Goal: Transaction & Acquisition: Obtain resource

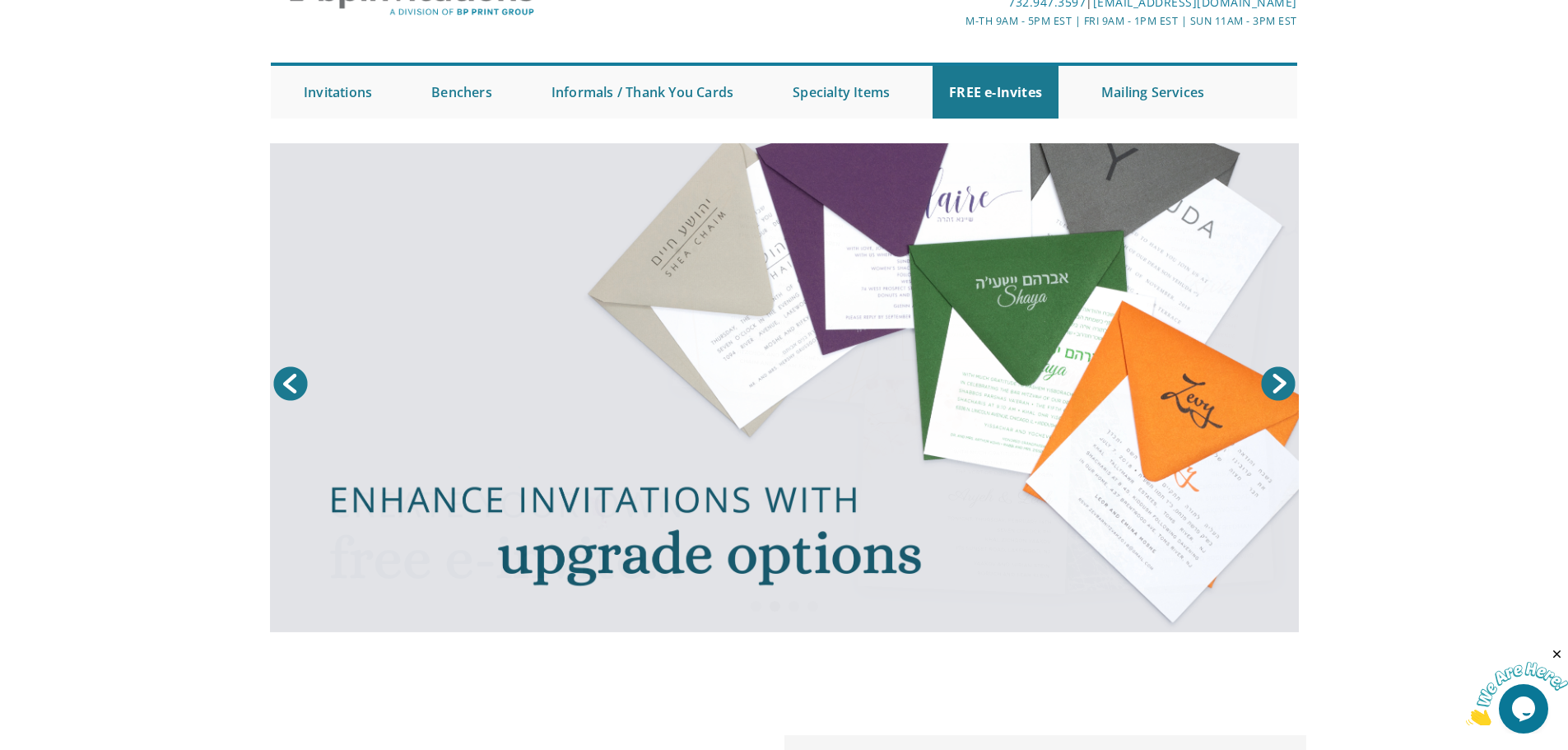
scroll to position [23, 0]
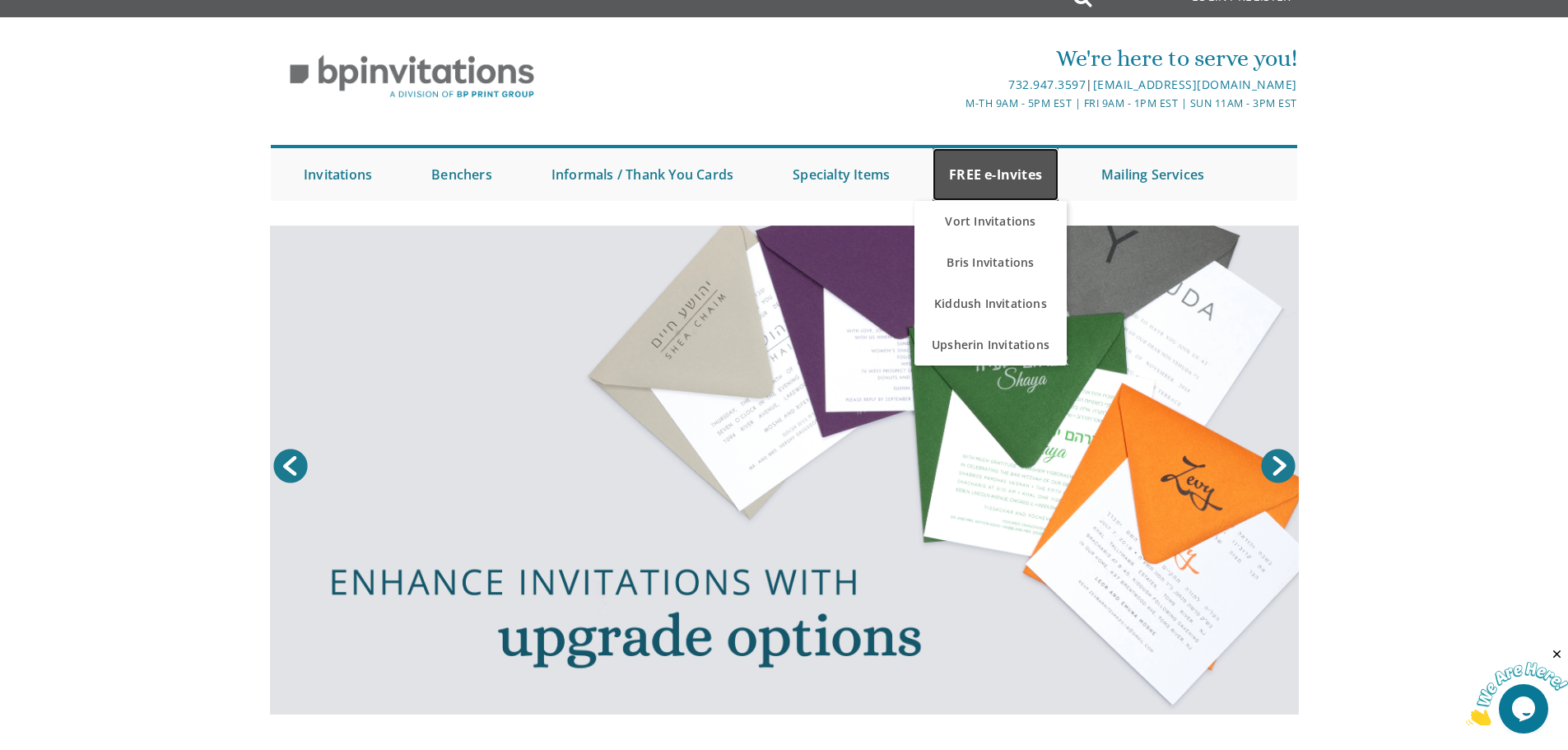
click at [982, 183] on link "FREE e-Invites" at bounding box center [995, 174] width 126 height 52
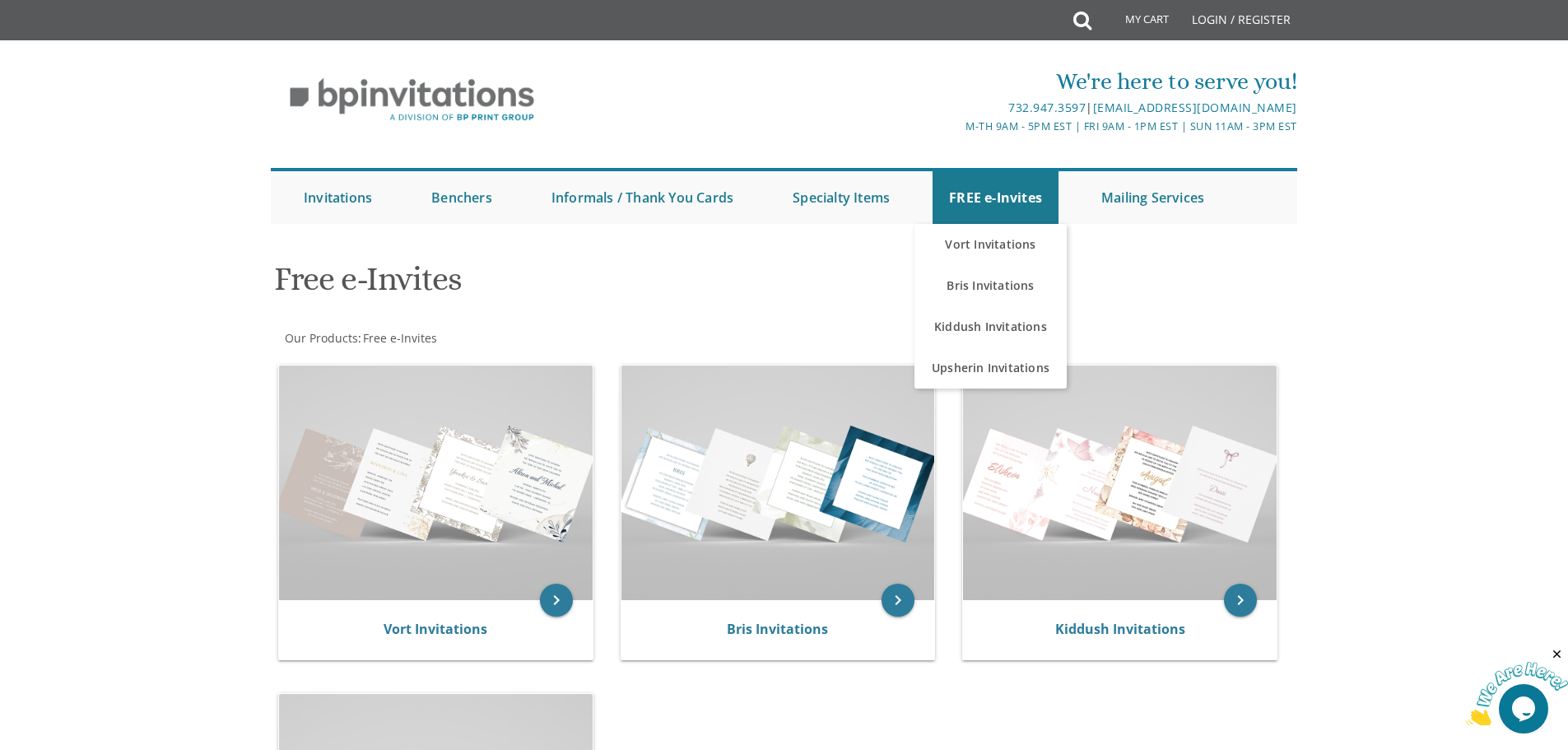
scroll to position [329, 0]
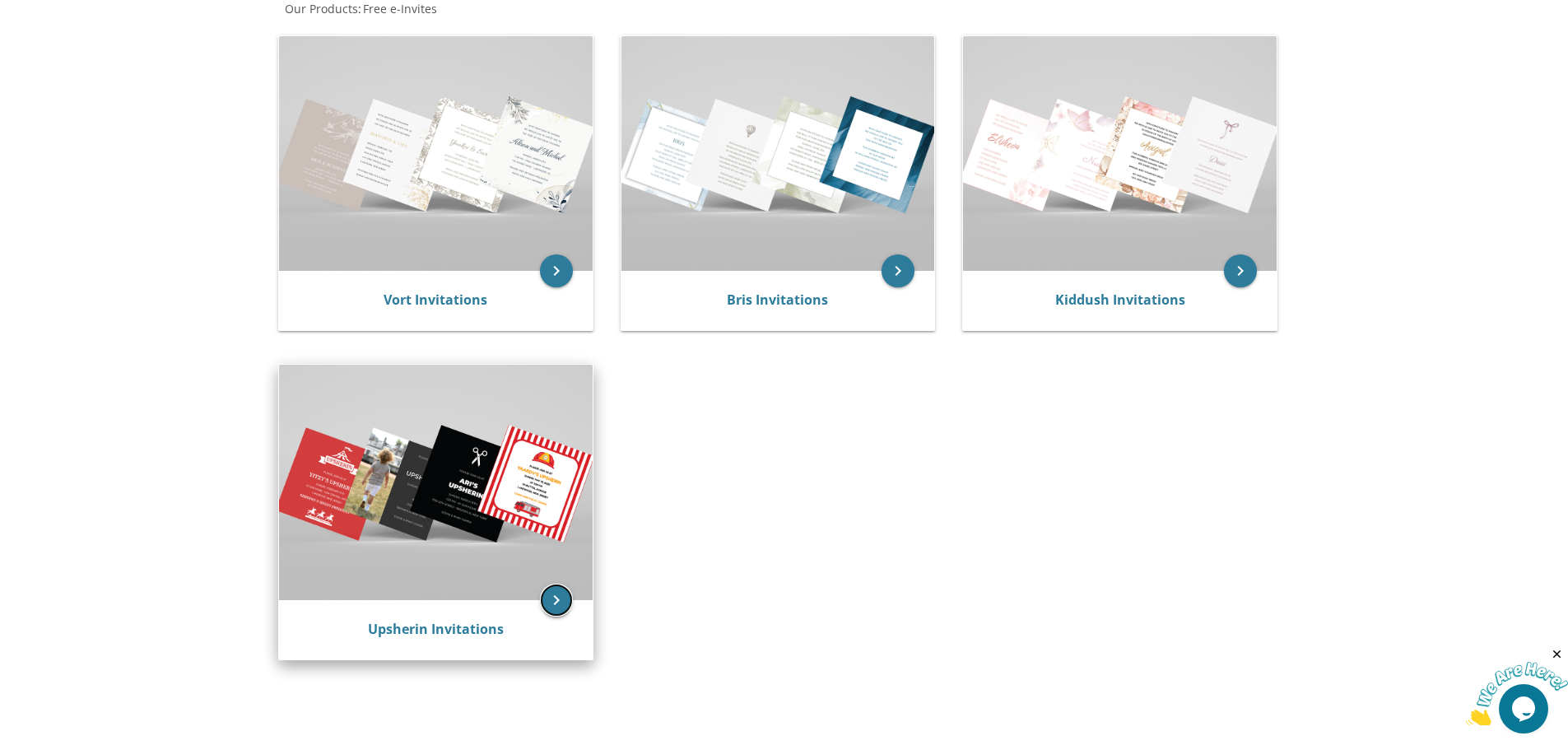
click at [558, 608] on icon "keyboard_arrow_right" at bounding box center [556, 600] width 33 height 33
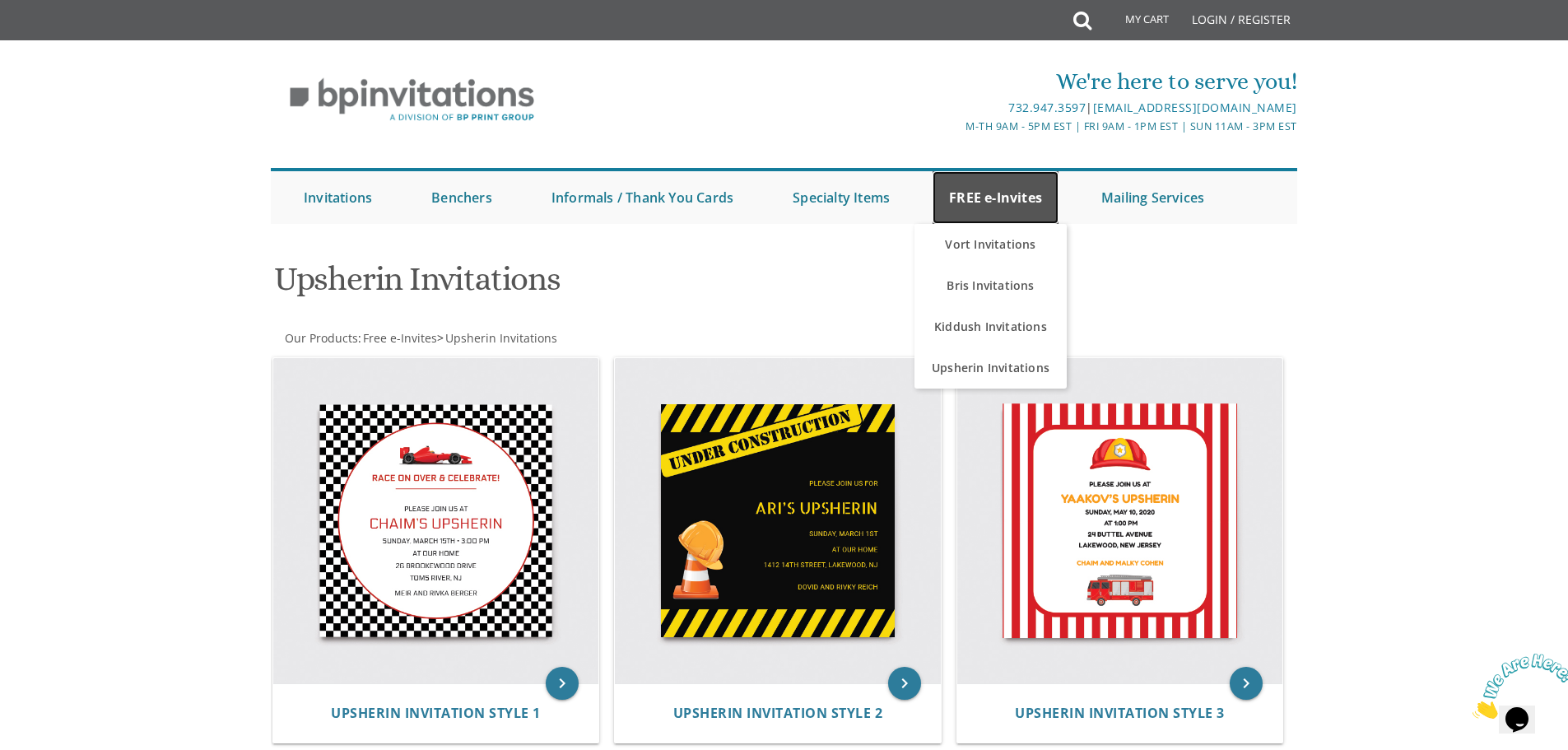
click at [1000, 197] on link "FREE e-Invites" at bounding box center [995, 197] width 126 height 52
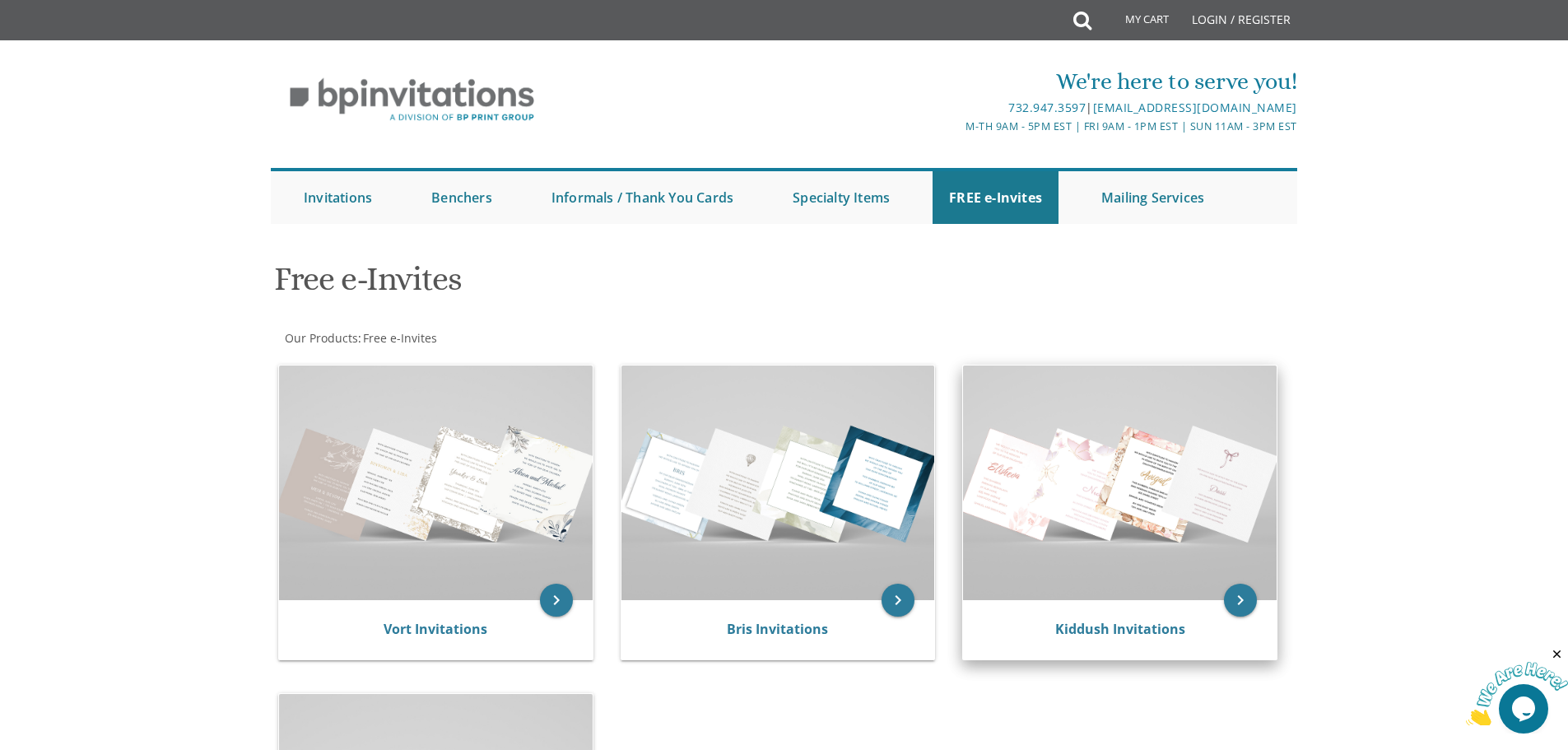
click at [1100, 640] on div "Kiddush Invitations" at bounding box center [1120, 630] width 314 height 60
click at [1125, 627] on link "Kiddush Invitations" at bounding box center [1121, 629] width 130 height 18
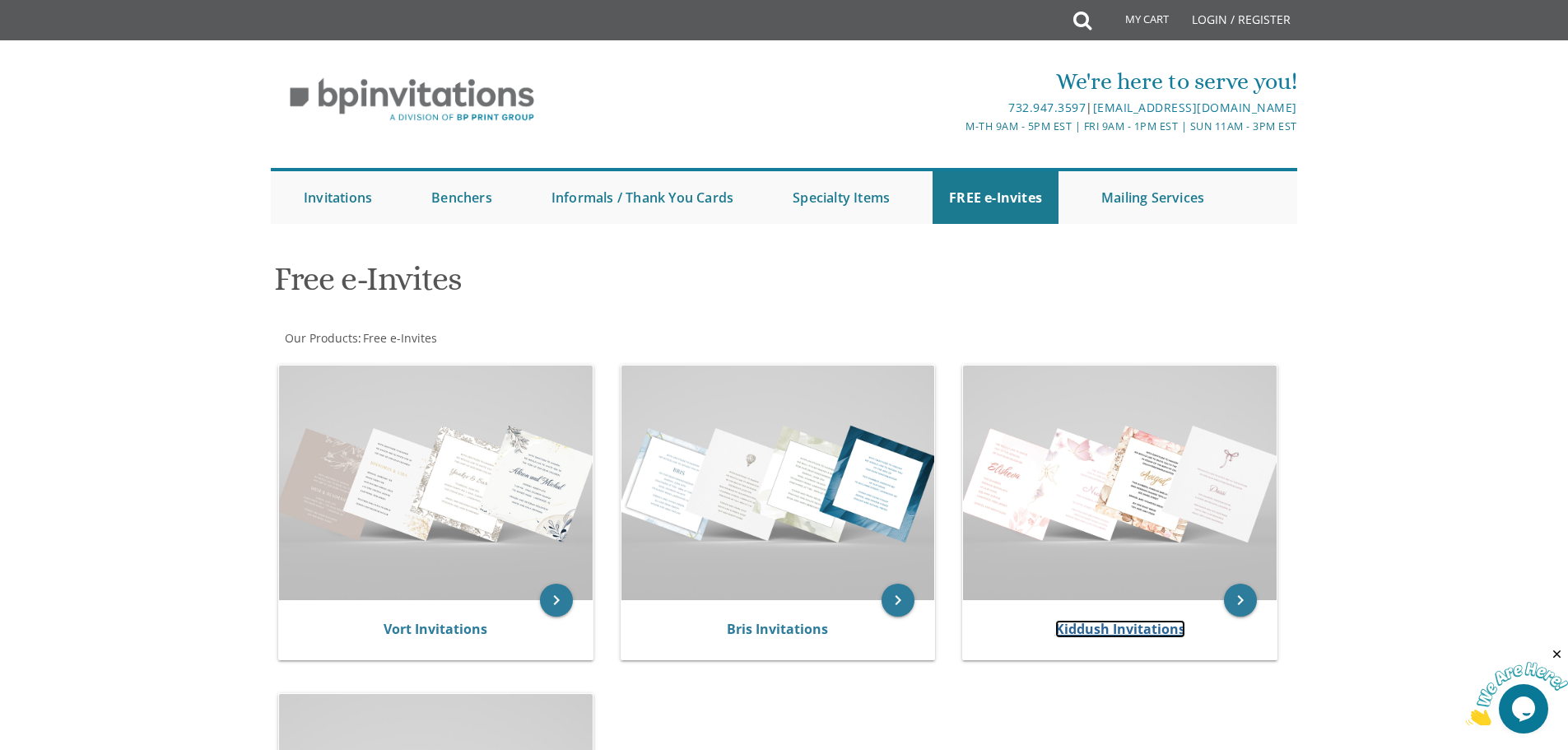
scroll to position [247, 0]
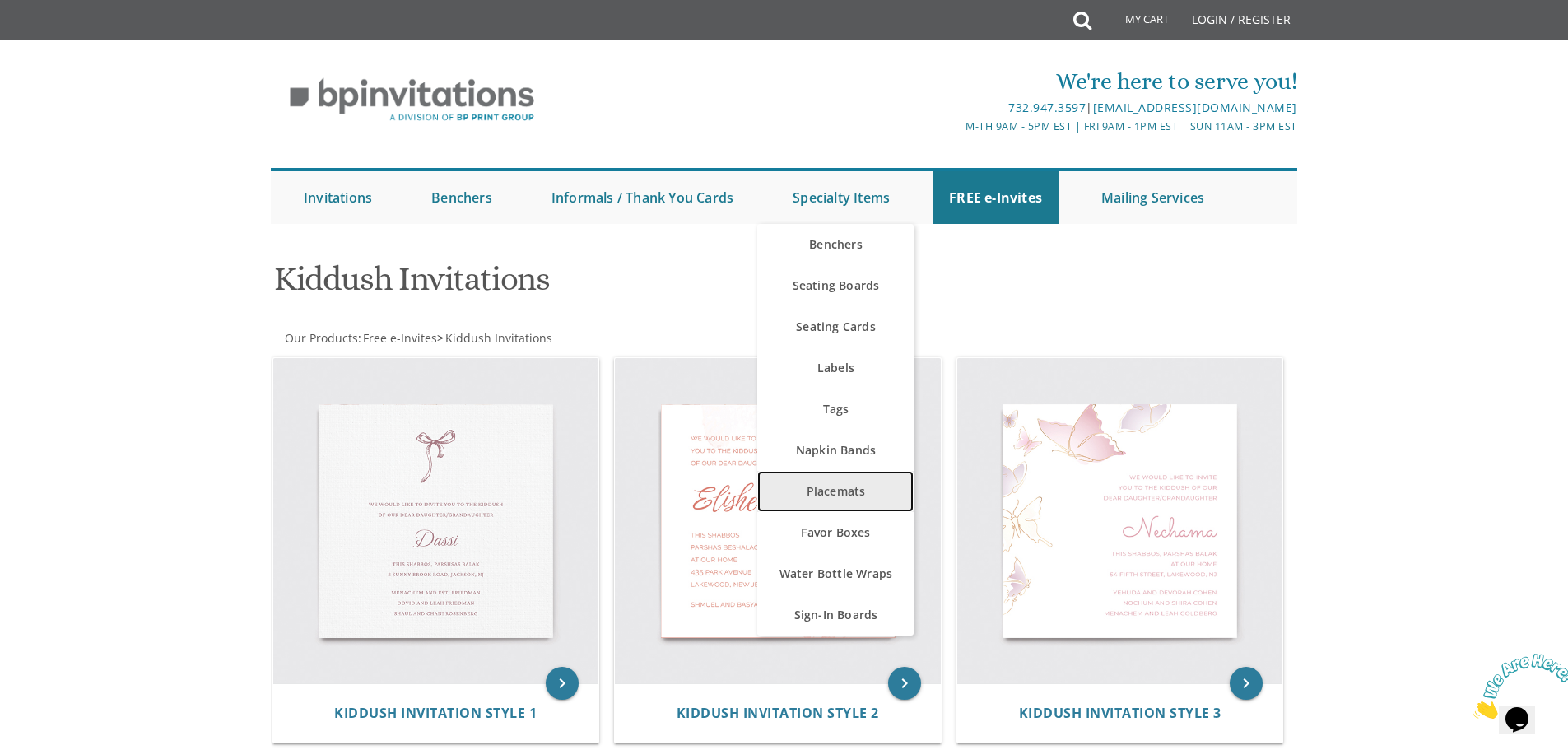
click at [858, 499] on link "Placemats" at bounding box center [835, 492] width 156 height 42
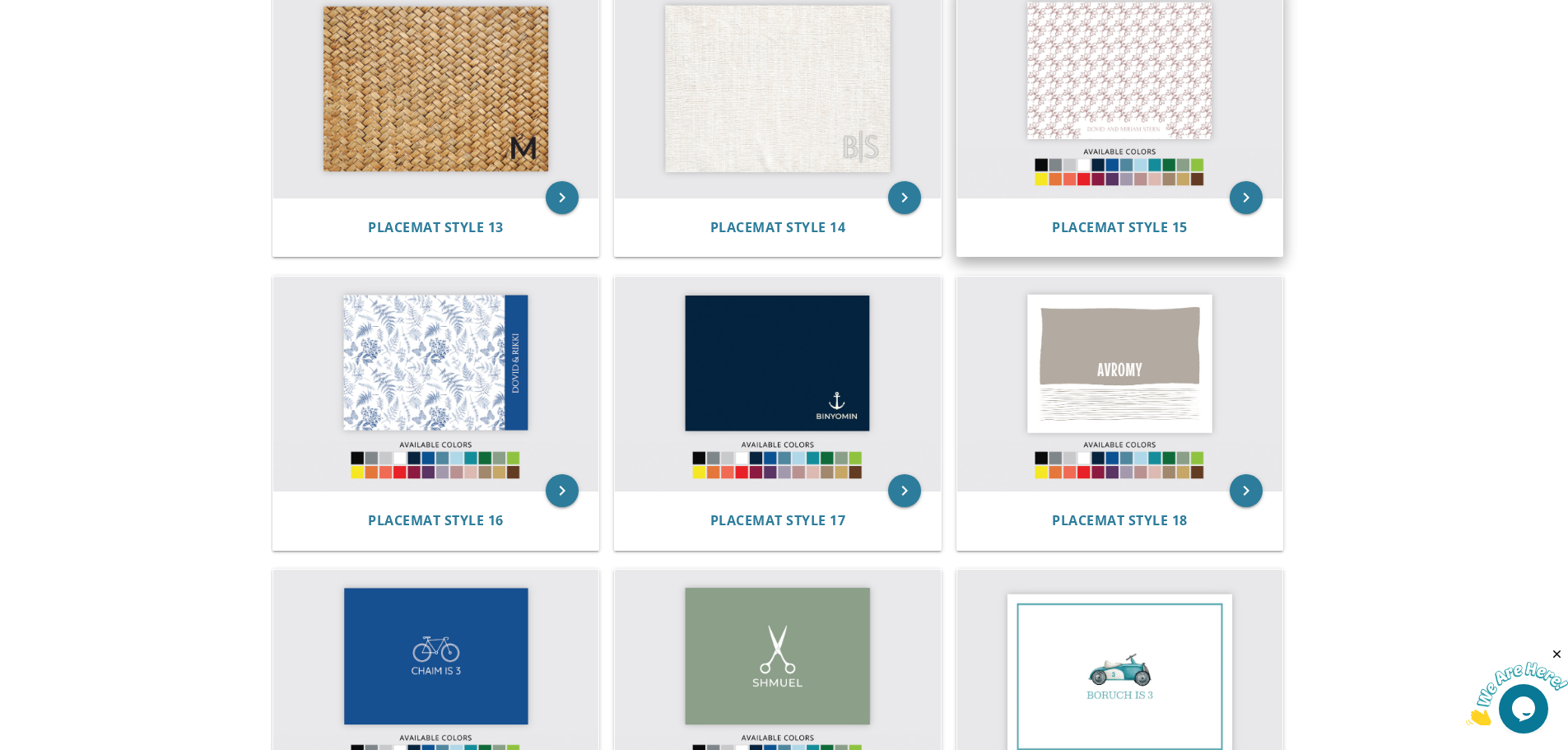
scroll to position [1399, 0]
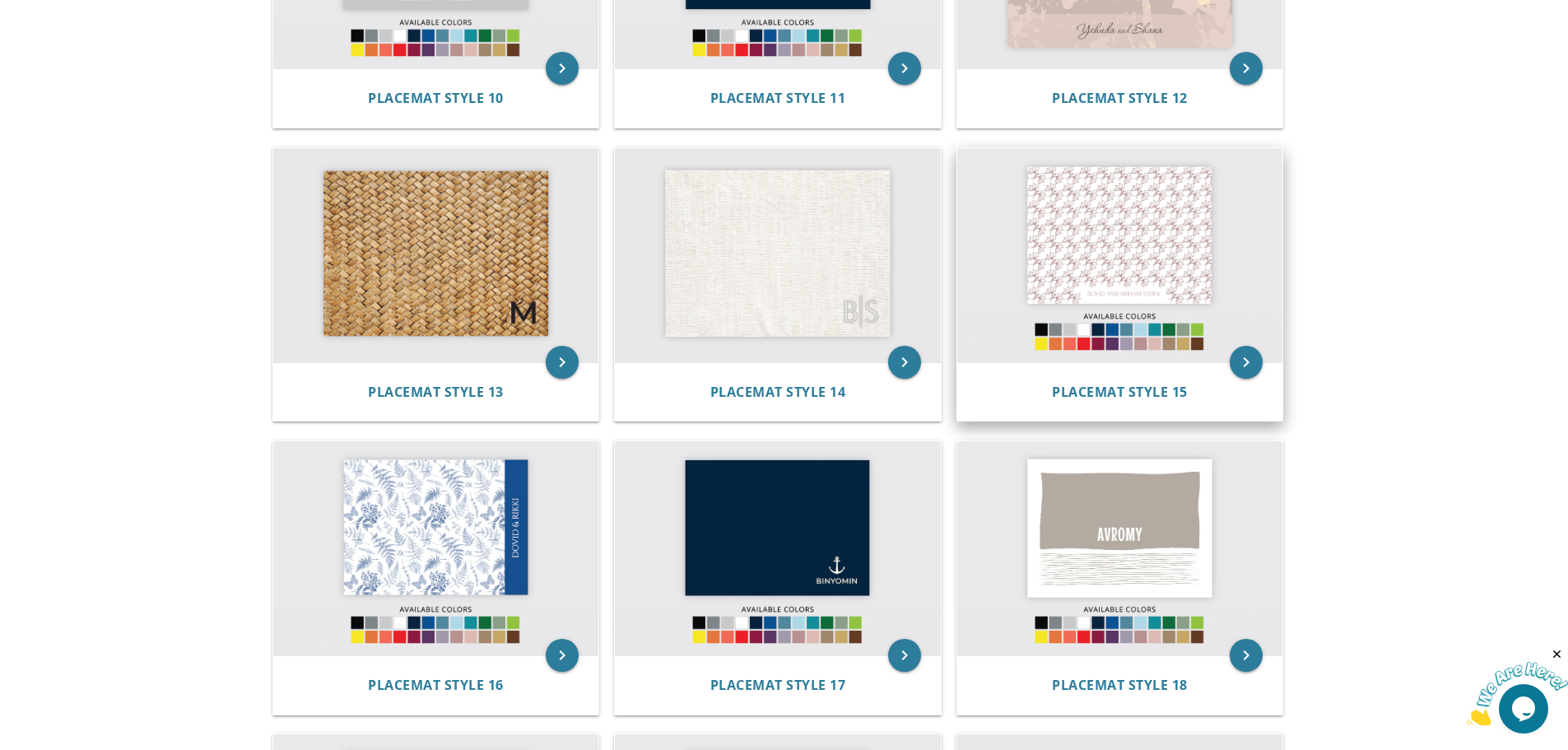
click at [1121, 254] on img at bounding box center [1120, 255] width 326 height 214
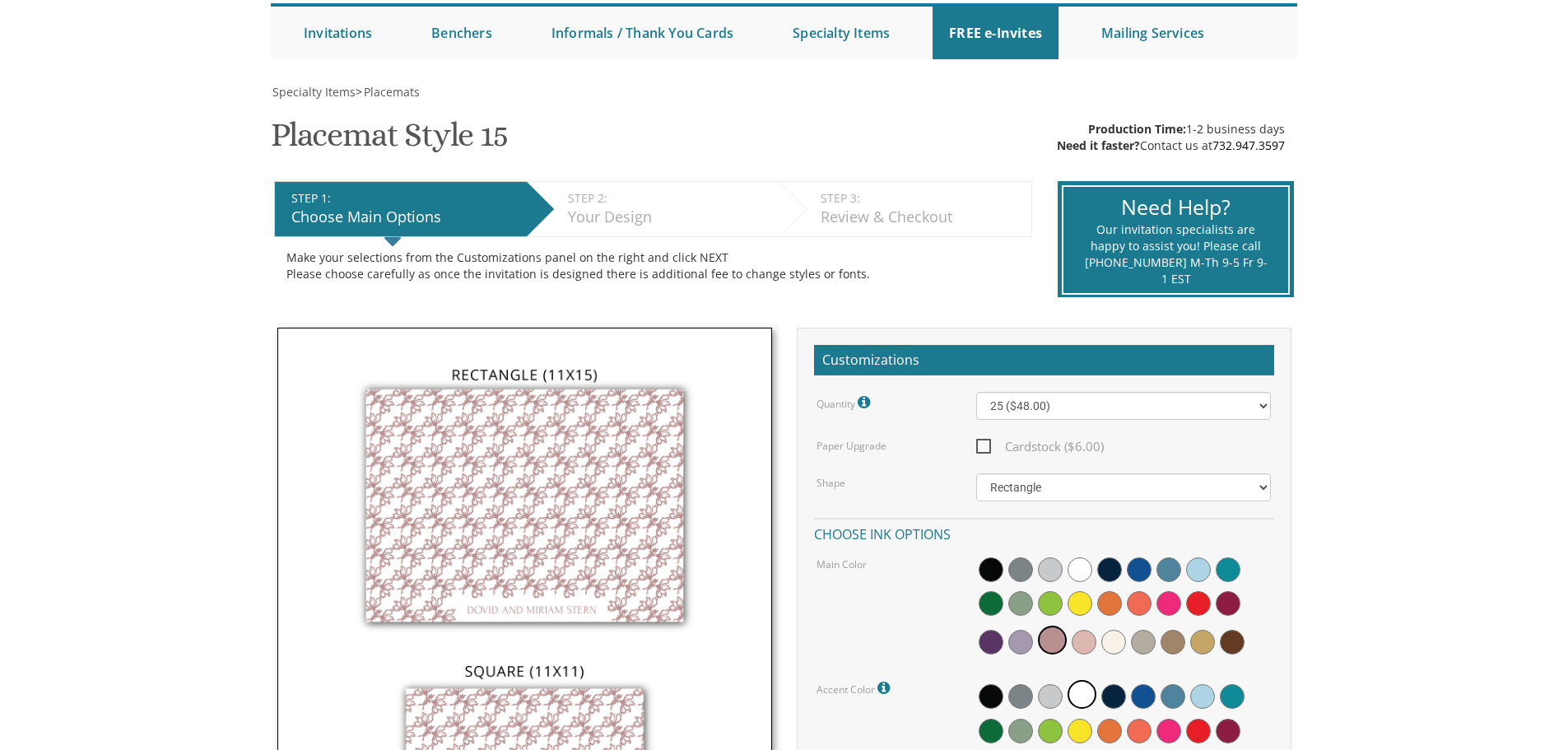
scroll to position [82, 0]
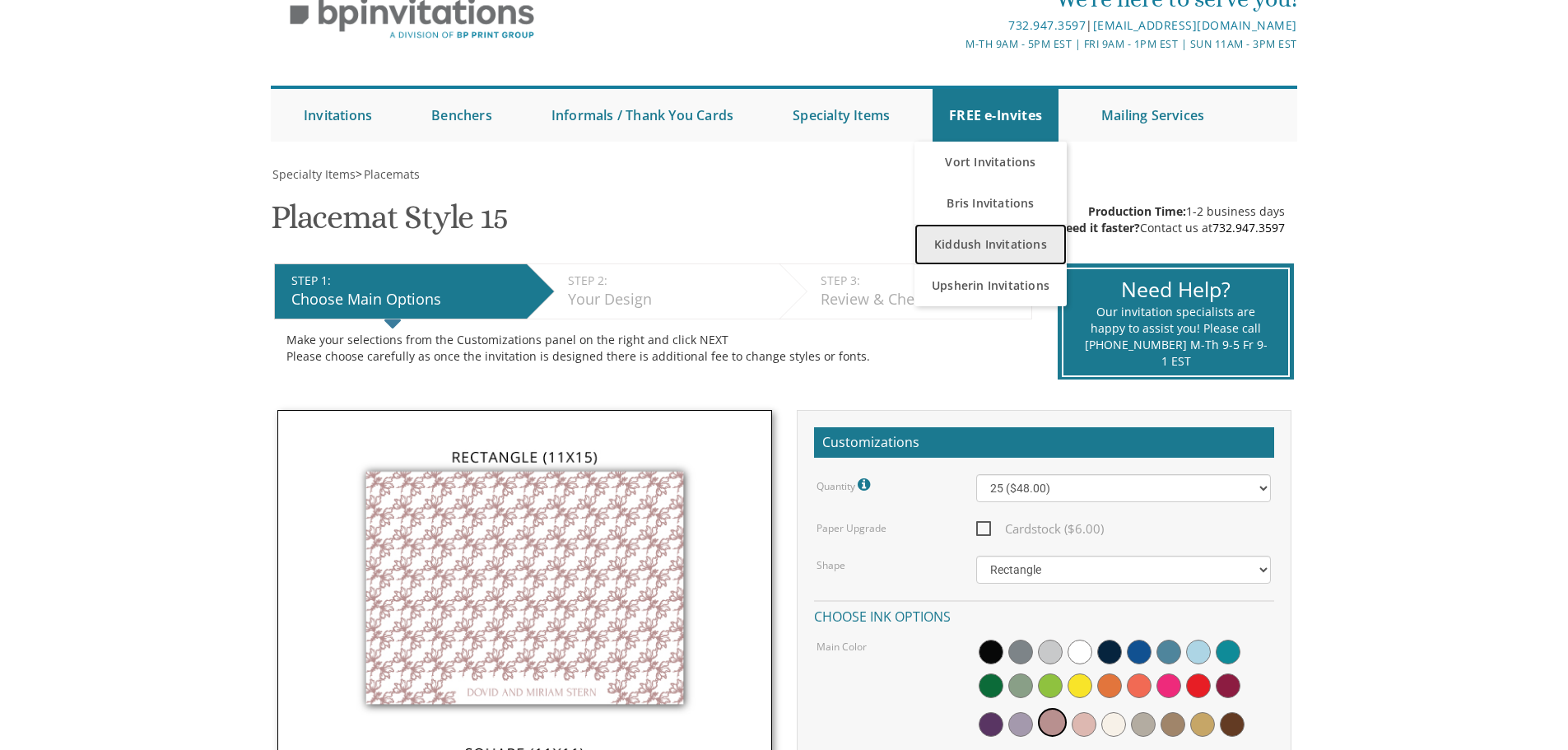
click at [972, 246] on link "Kiddush Invitations" at bounding box center [991, 245] width 152 height 42
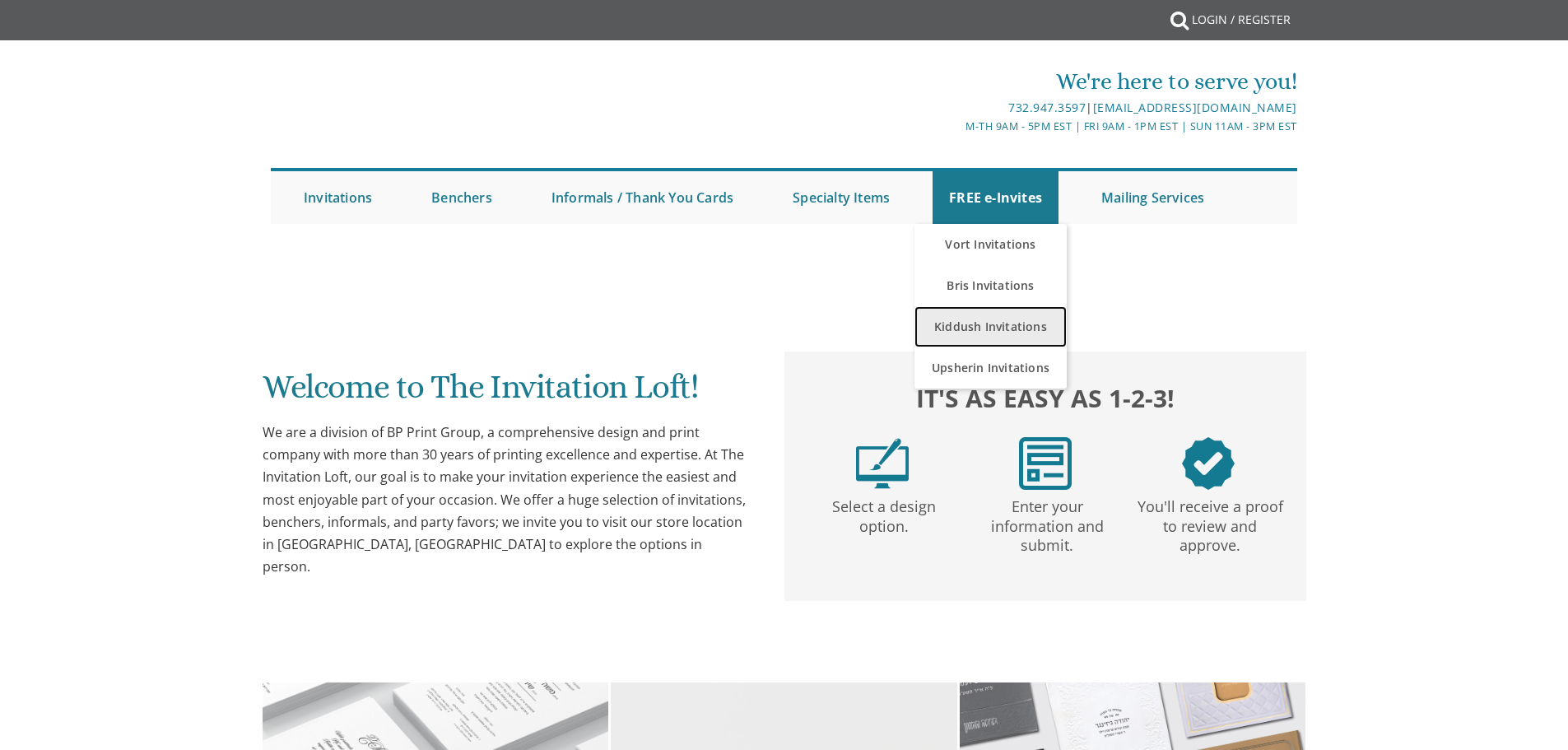
click at [973, 329] on link "Kiddush Invitations" at bounding box center [991, 327] width 152 height 42
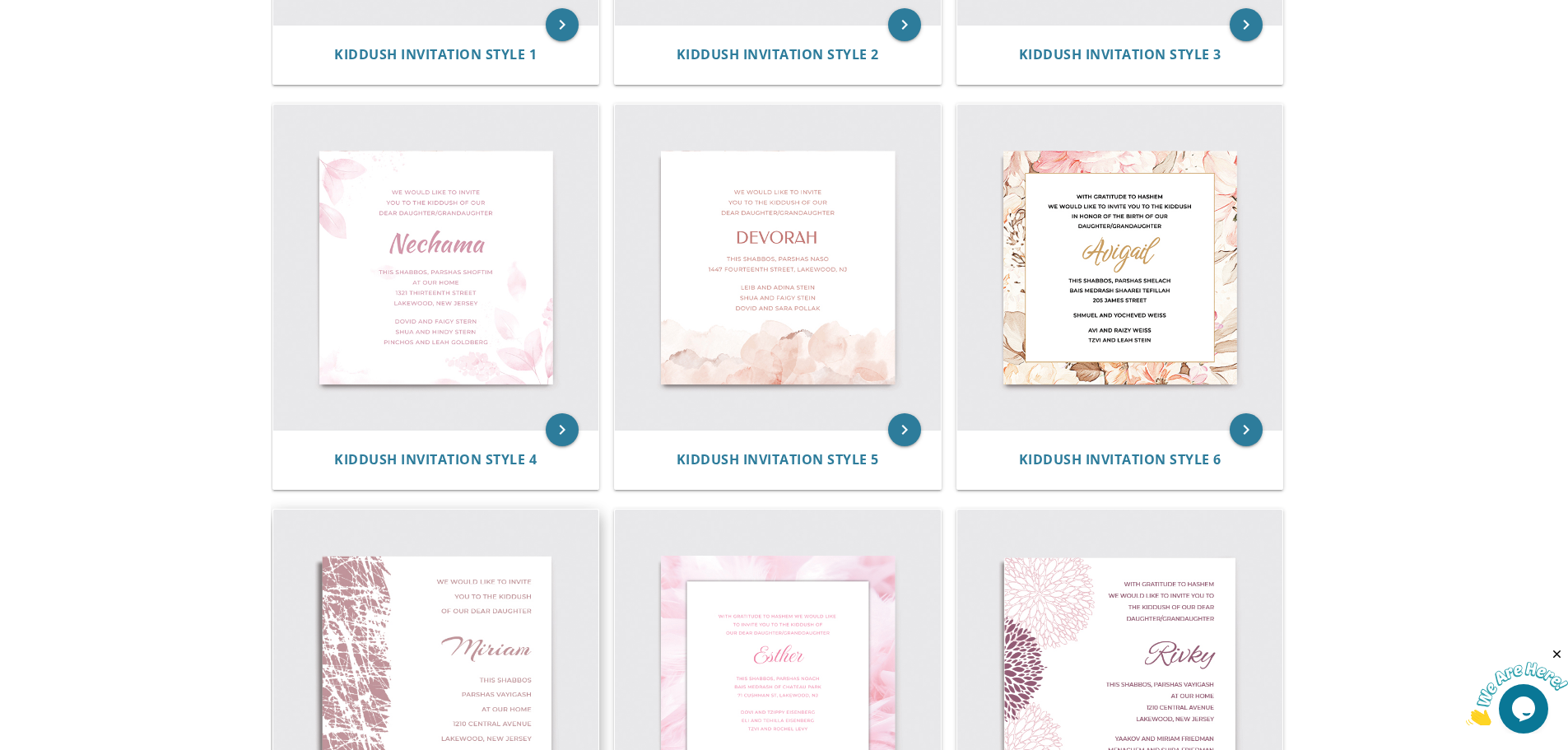
scroll to position [741, 0]
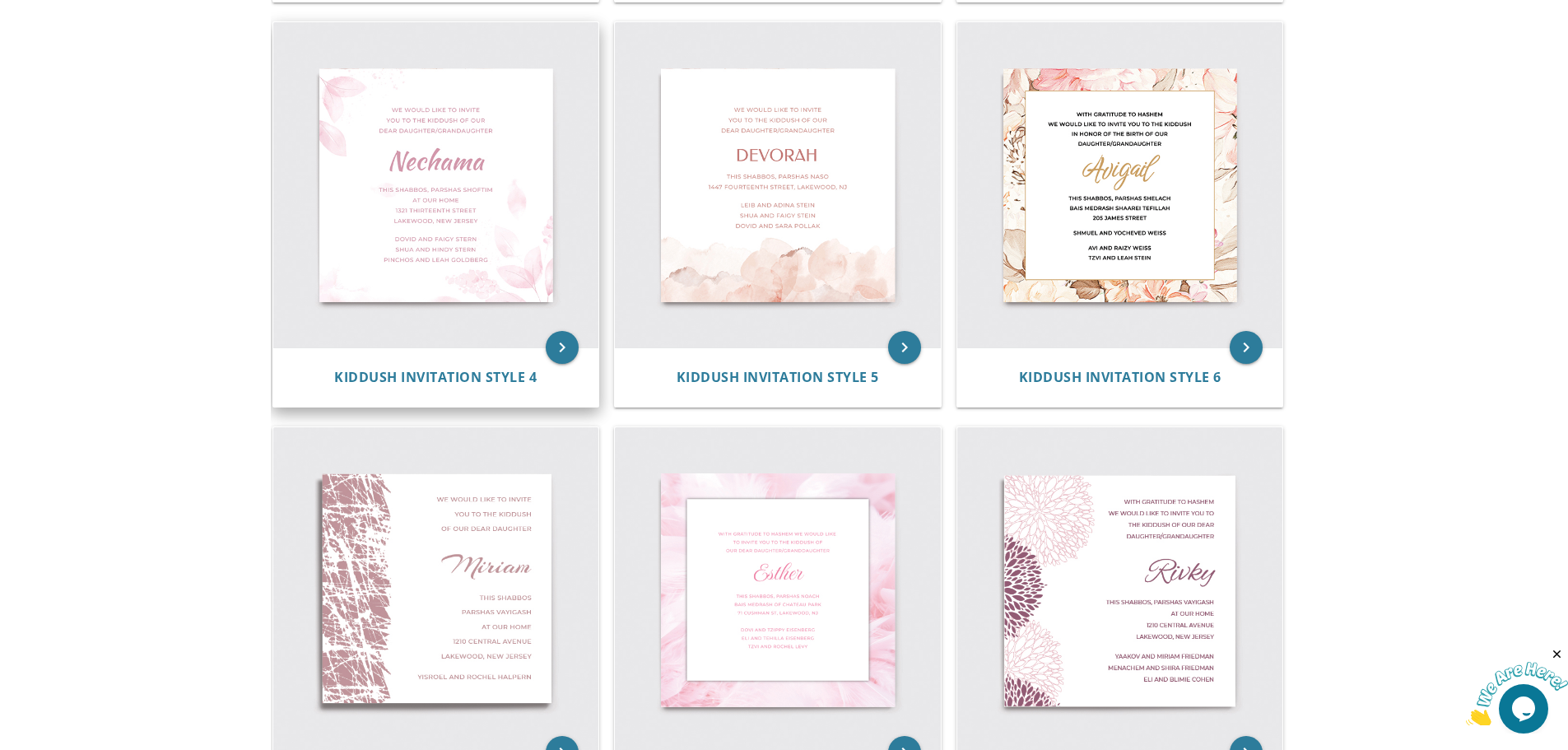
click at [496, 209] on img at bounding box center [436, 185] width 326 height 326
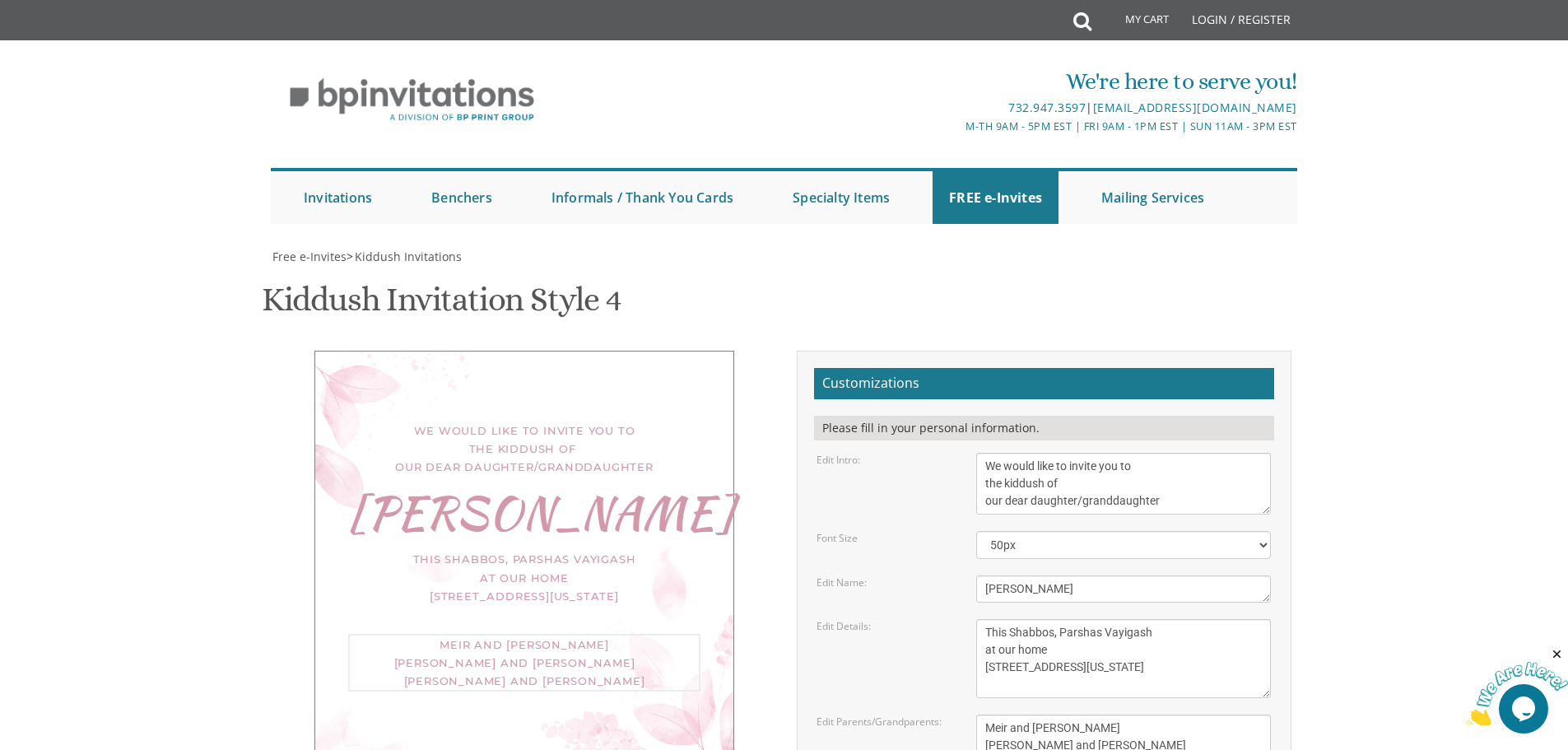
drag, startPoint x: 985, startPoint y: 563, endPoint x: 1197, endPoint y: 613, distance: 217.8
click at [1197, 613] on form "Customizations Please fill in your personal information. Edit Intro: We would l…" at bounding box center [1044, 644] width 460 height 554
type textarea "[PERSON_NAME] and [PERSON_NAME]"
click at [987, 453] on textarea "We would like to invite you to the kiddush of our dear daughter/granddaughter" at bounding box center [1123, 483] width 295 height 61
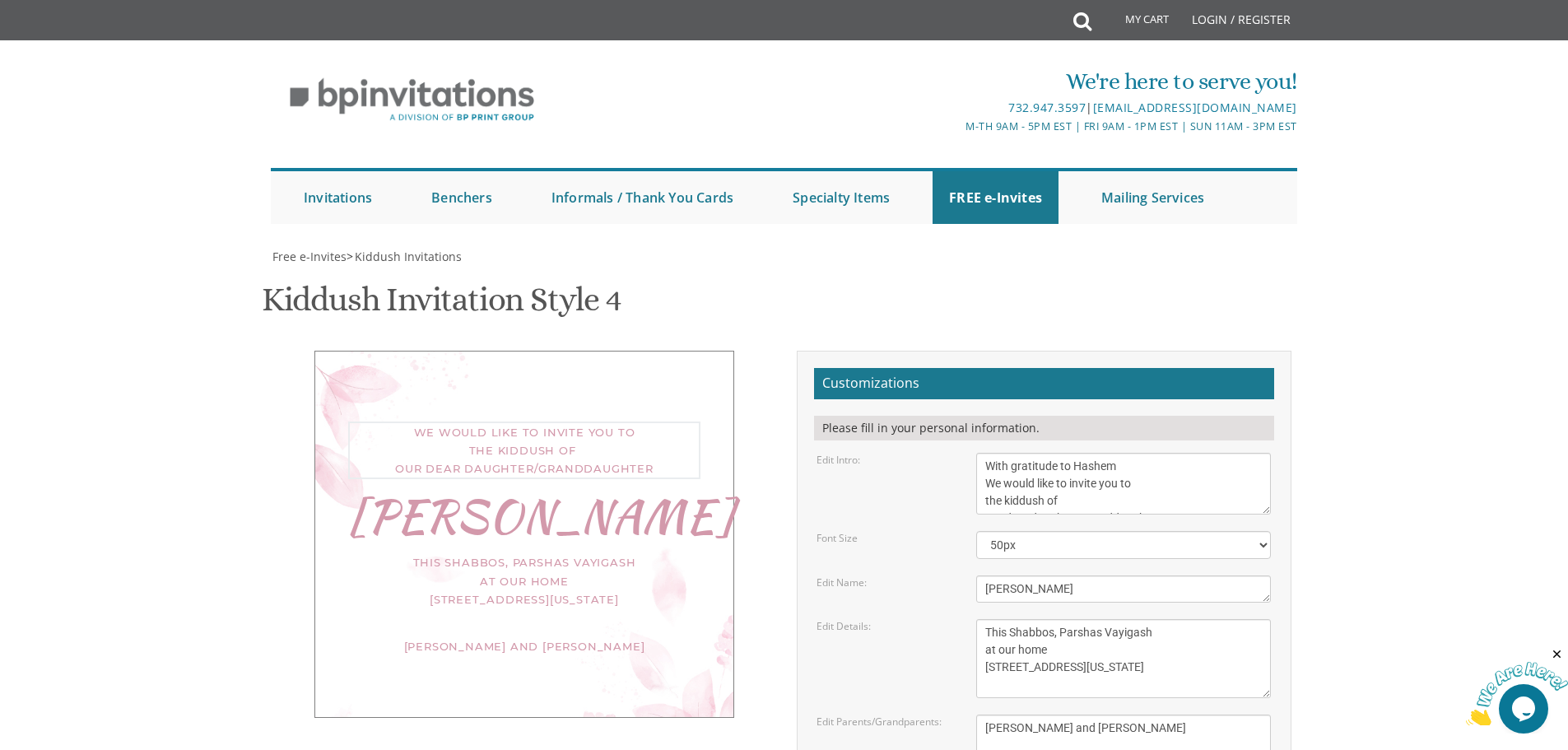
scroll to position [17, 0]
drag, startPoint x: 1044, startPoint y: 334, endPoint x: 1005, endPoint y: 323, distance: 40.5
click at [1005, 453] on textarea "We would like to invite you to the kiddush of our dear daughter/granddaughter" at bounding box center [1123, 483] width 295 height 61
drag, startPoint x: 1168, startPoint y: 340, endPoint x: 1052, endPoint y: 327, distance: 116.7
click at [1077, 453] on textarea "We would like to invite you to the kiddush of our dear daughter/granddaughter" at bounding box center [1123, 483] width 295 height 61
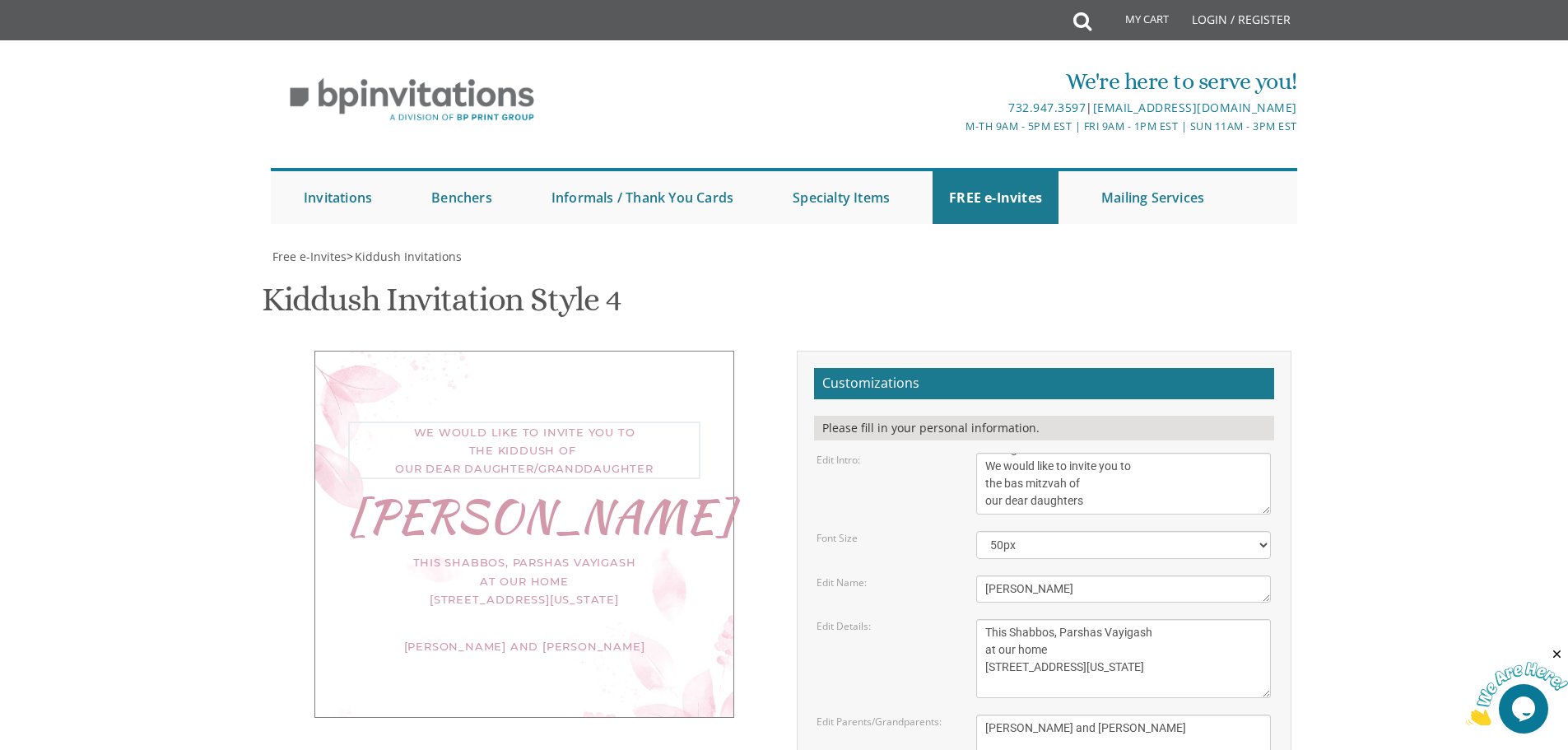
type textarea "With gratitude to Hashem We would like to invite you to the bas mitzvah of our …"
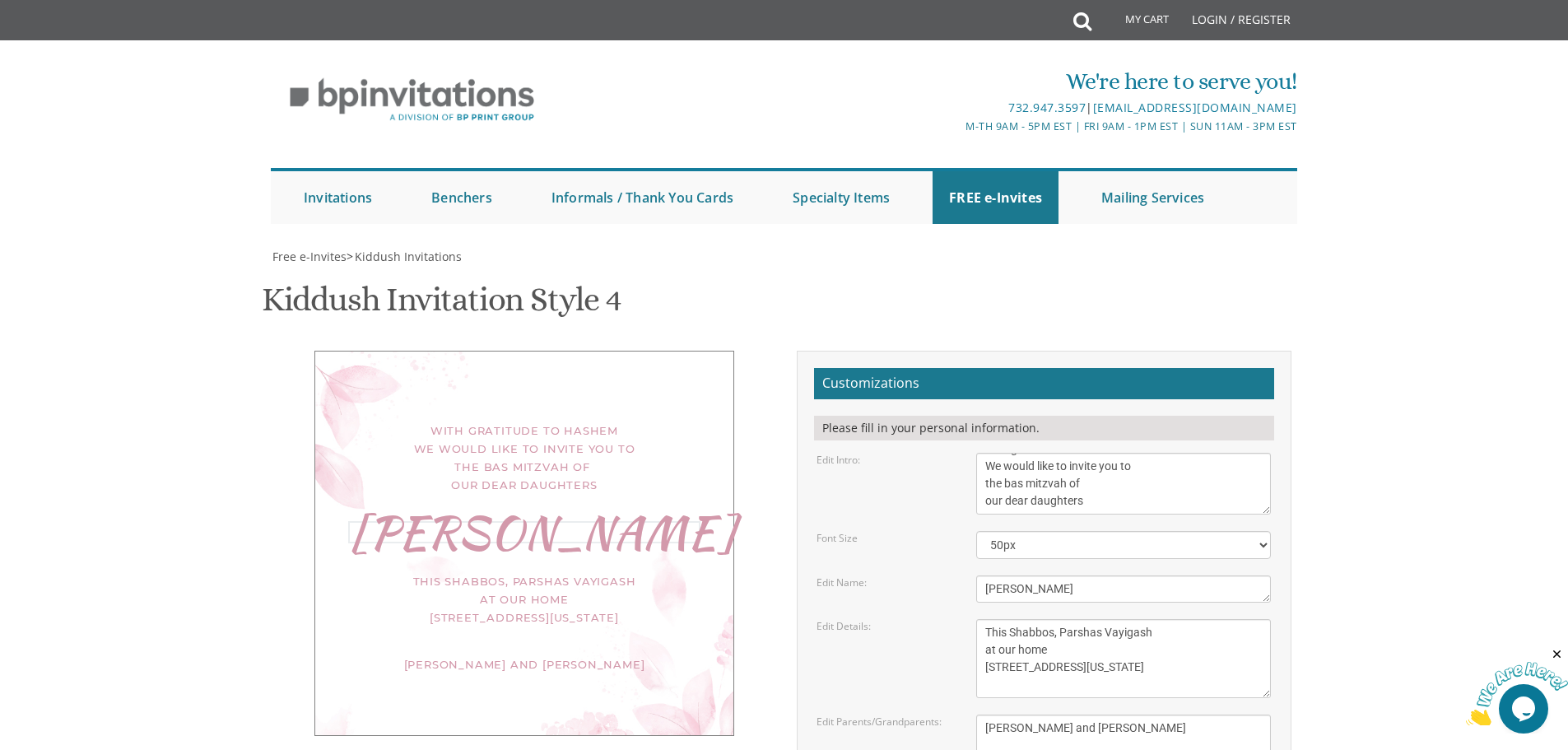
drag, startPoint x: 1041, startPoint y: 425, endPoint x: 976, endPoint y: 424, distance: 65.0
click at [976, 576] on textarea "[PERSON_NAME]" at bounding box center [1123, 589] width 295 height 27
click at [1260, 619] on textarea "This Shabbos, Parshas Vayigash at our home [STREET_ADDRESS][US_STATE]" at bounding box center [1123, 658] width 295 height 79
type textarea "[PERSON_NAME] and [PERSON_NAME]"
click at [1186, 619] on textarea "This Shabbos, Parshas Vayigash at our home [STREET_ADDRESS][US_STATE]" at bounding box center [1123, 658] width 295 height 79
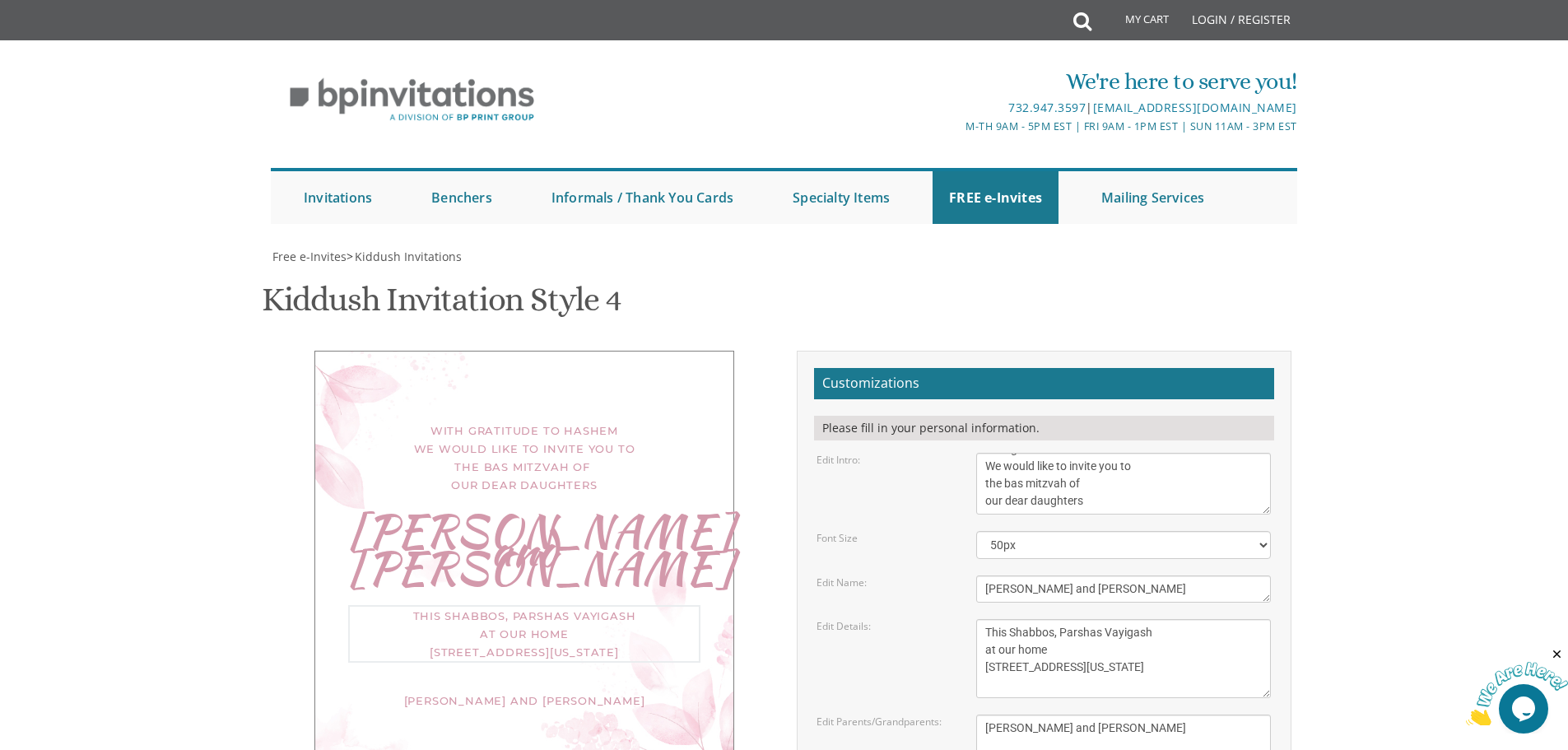
click at [988, 619] on textarea "This Shabbos, Parshas Vayigash at our home [STREET_ADDRESS][US_STATE]" at bounding box center [1123, 658] width 295 height 79
drag, startPoint x: 1098, startPoint y: 502, endPoint x: 959, endPoint y: 507, distance: 139.1
click at [959, 619] on div "Edit Details: This Shabbos, [GEOGRAPHIC_DATA] at our home [STREET_ADDRESS][US_S…" at bounding box center [1044, 658] width 479 height 79
drag, startPoint x: 1149, startPoint y: 468, endPoint x: 987, endPoint y: 473, distance: 162.1
click at [987, 619] on textarea "This Shabbos, Parshas Vayigash at our home [STREET_ADDRESS][US_STATE]" at bounding box center [1123, 658] width 295 height 79
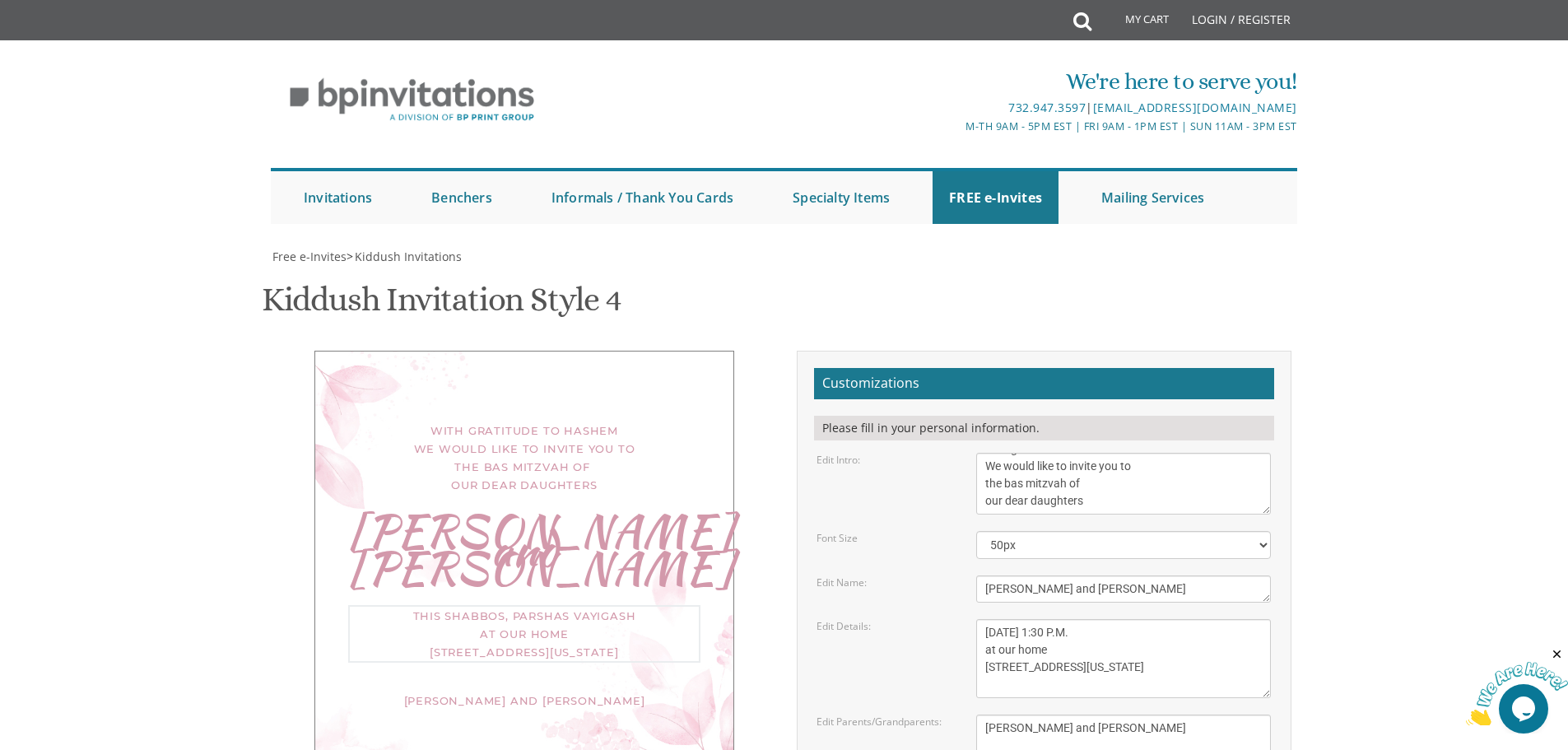
click at [1216, 619] on textarea "This Shabbos, Parshas Vayigash at our home [STREET_ADDRESS][US_STATE]" at bounding box center [1123, 658] width 295 height 79
click at [1190, 715] on textarea "Meir and [PERSON_NAME] [PERSON_NAME] and [PERSON_NAME] [PERSON_NAME] and [PERSO…" at bounding box center [1123, 745] width 295 height 61
click at [1111, 619] on textarea "This Shabbos, Parshas Vayigash at our home [STREET_ADDRESS][US_STATE]" at bounding box center [1123, 658] width 295 height 79
click at [1169, 715] on textarea "Meir and [PERSON_NAME] [PERSON_NAME] and [PERSON_NAME] [PERSON_NAME] and [PERSO…" at bounding box center [1123, 745] width 295 height 61
click at [489, 605] on div "[DATE] 1:30 P.M. at our home [STREET_ADDRESS][US_STATE]" at bounding box center [524, 632] width 352 height 54
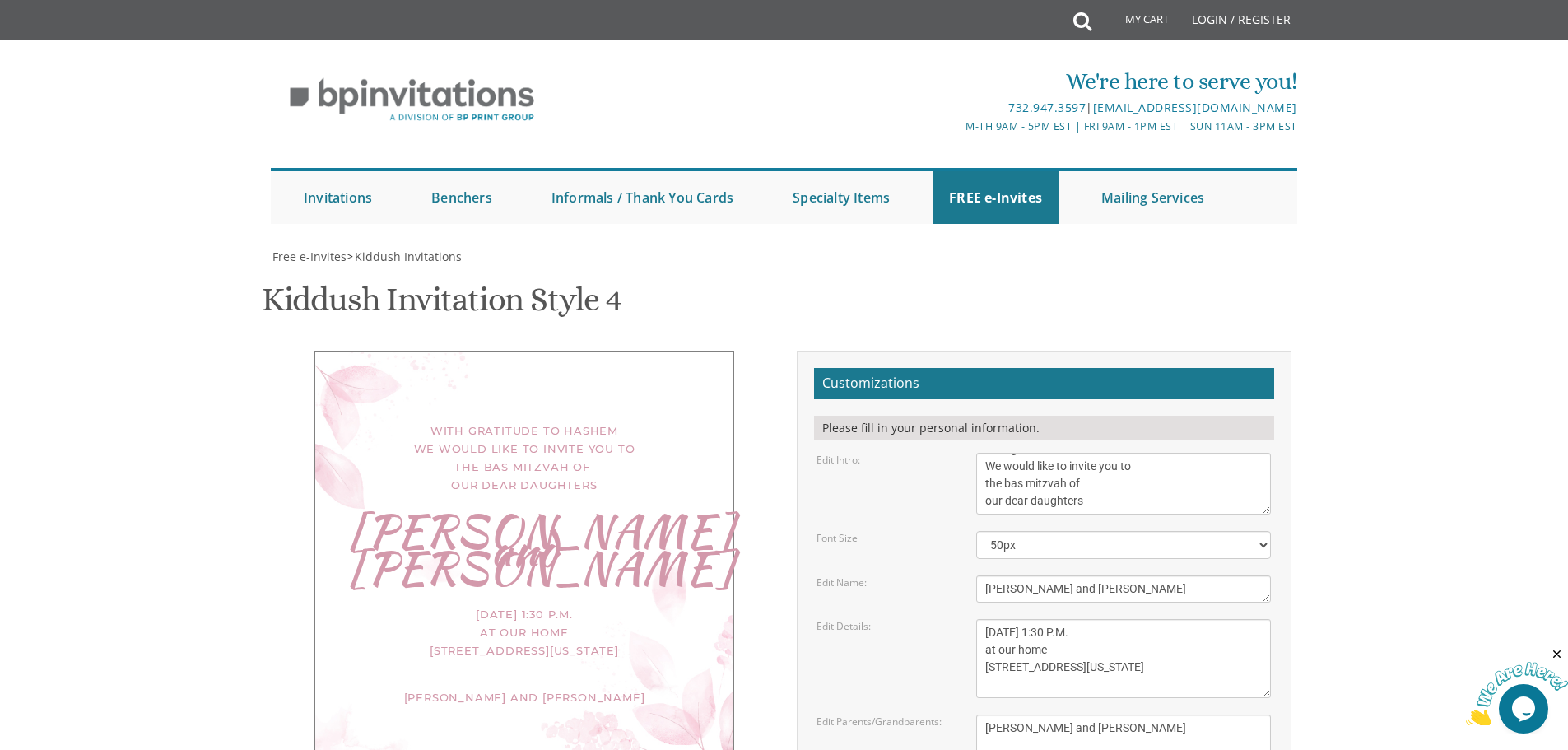
click at [493, 605] on div "[DATE] 1:30 P.M. at our home [STREET_ADDRESS][US_STATE]" at bounding box center [524, 632] width 352 height 54
click at [981, 619] on textarea "This Shabbos, Parshas Vayigash at our home [STREET_ADDRESS][US_STATE]" at bounding box center [1123, 658] width 295 height 79
click at [1089, 619] on textarea "This Shabbos, Parshas Vayigash at our home [STREET_ADDRESS][US_STATE]" at bounding box center [1123, 658] width 295 height 79
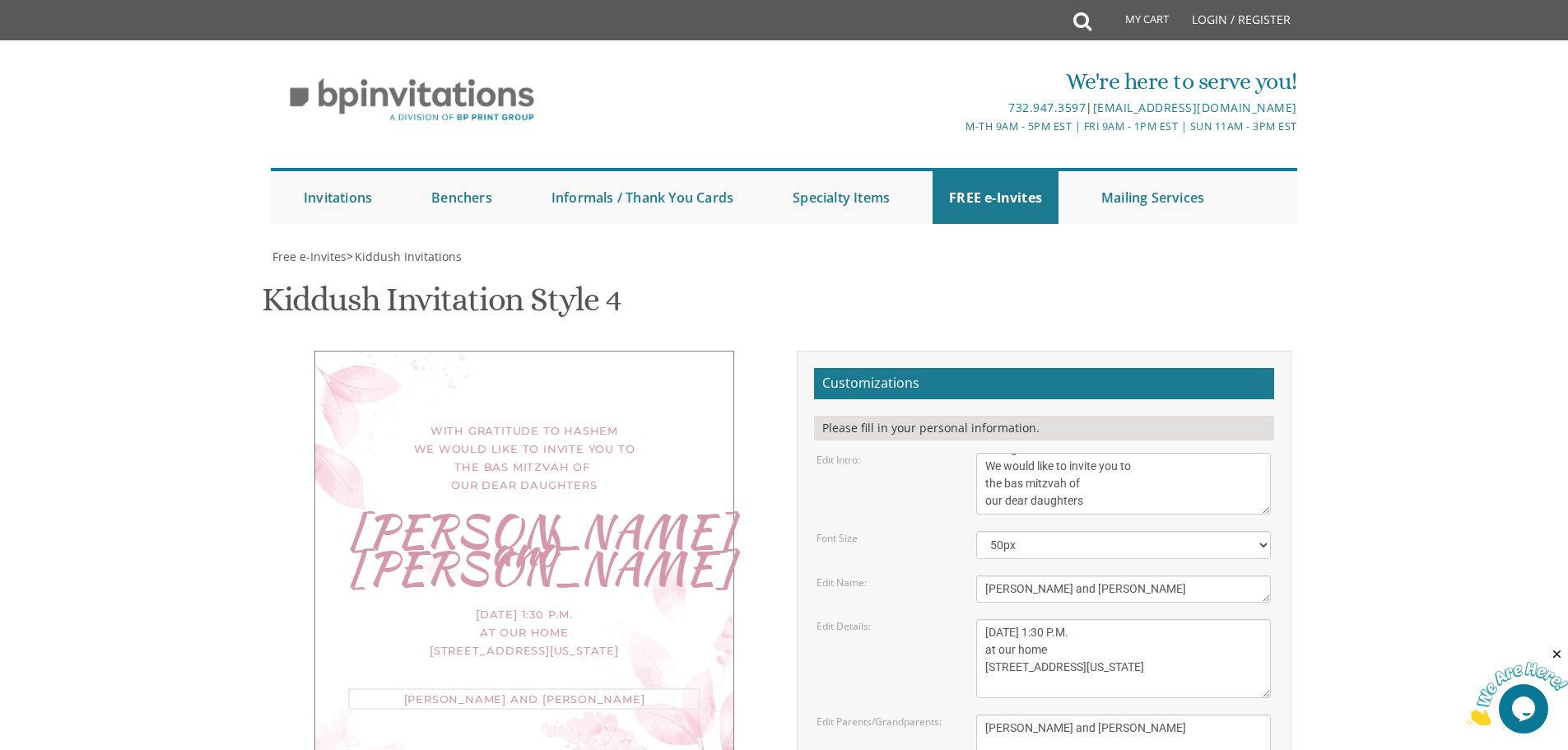
click at [1182, 715] on textarea "Meir and [PERSON_NAME] [PERSON_NAME] and [PERSON_NAME] [PERSON_NAME] and [PERSO…" at bounding box center [1123, 745] width 295 height 61
click at [1056, 619] on textarea "This Shabbos, Parshas Vayigash at our home [STREET_ADDRESS][US_STATE]" at bounding box center [1123, 658] width 295 height 79
type textarea "[DATE] 1:30 P.M. at our home [STREET_ADDRESS][US_STATE]"
click at [1082, 715] on textarea "Meir and [PERSON_NAME] [PERSON_NAME] and [PERSON_NAME] [PERSON_NAME] and [PERSO…" at bounding box center [1123, 745] width 295 height 61
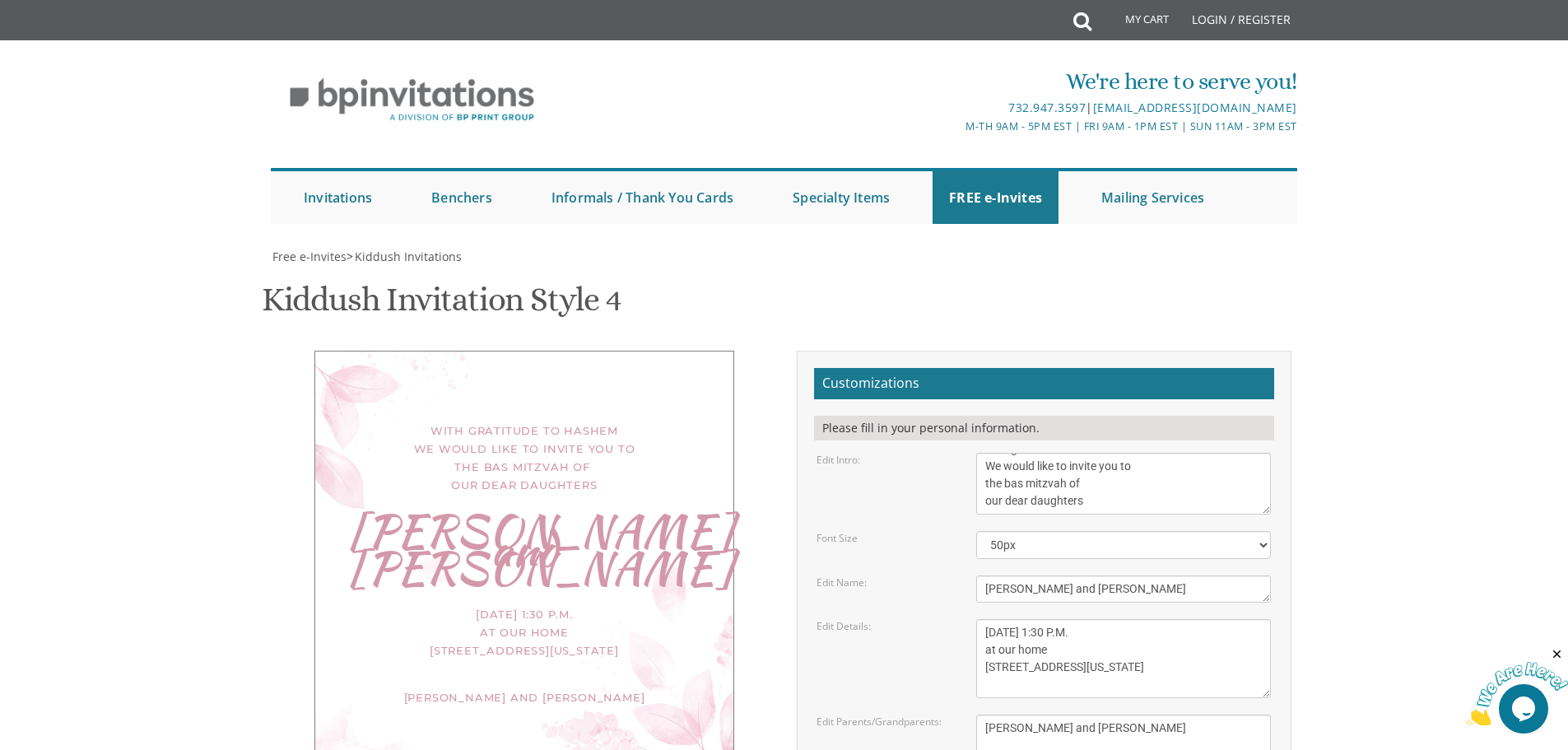
type input "[EMAIL_ADDRESS][DOMAIN_NAME]"
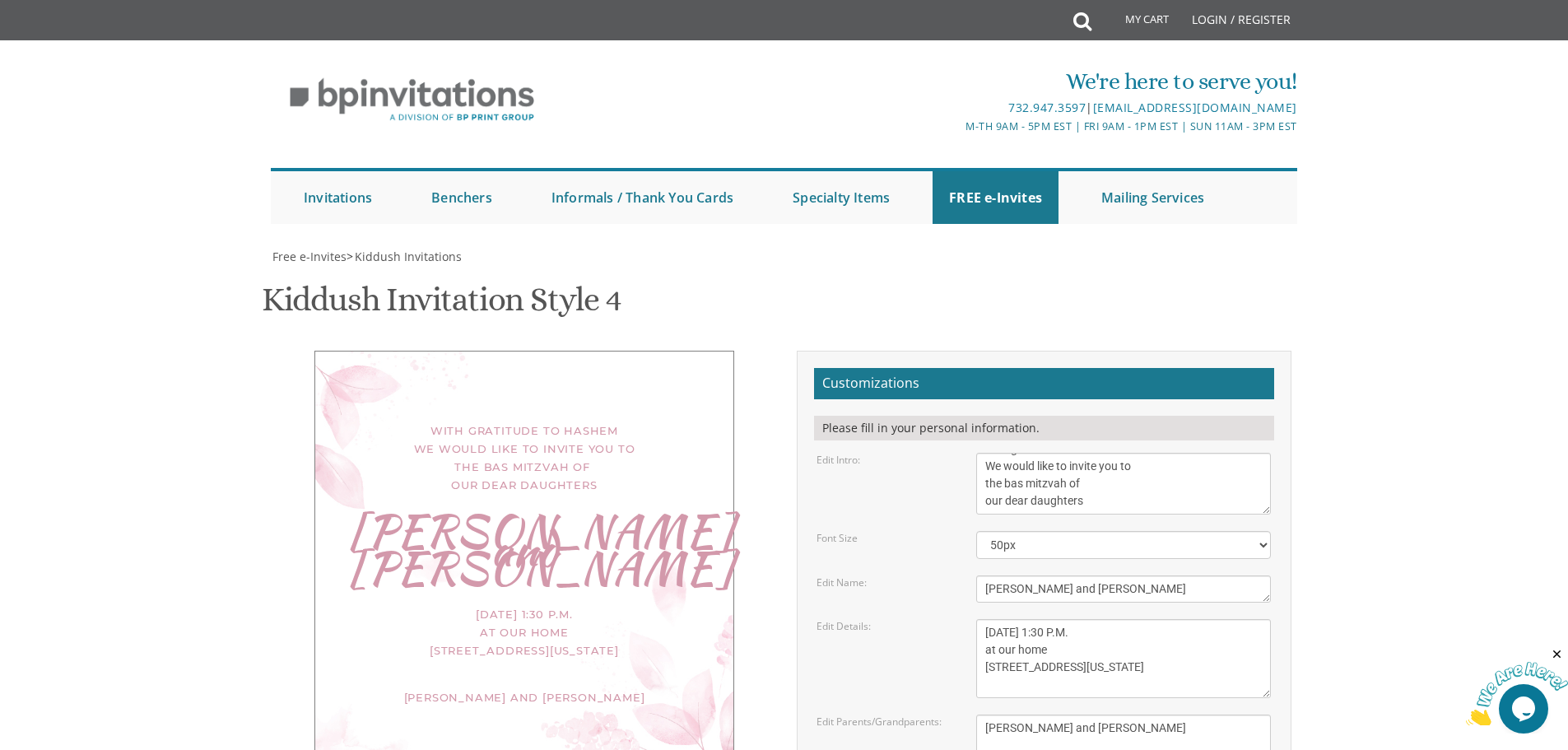
click at [1412, 553] on body "My Cart Total: View Cart Item(s) Submit My Cart Total: View Cart Item(s) Login …" at bounding box center [784, 693] width 1568 height 1387
click at [809, 546] on div "Customizations Please fill in your personal information. Edit Intro: We would l…" at bounding box center [1044, 651] width 494 height 600
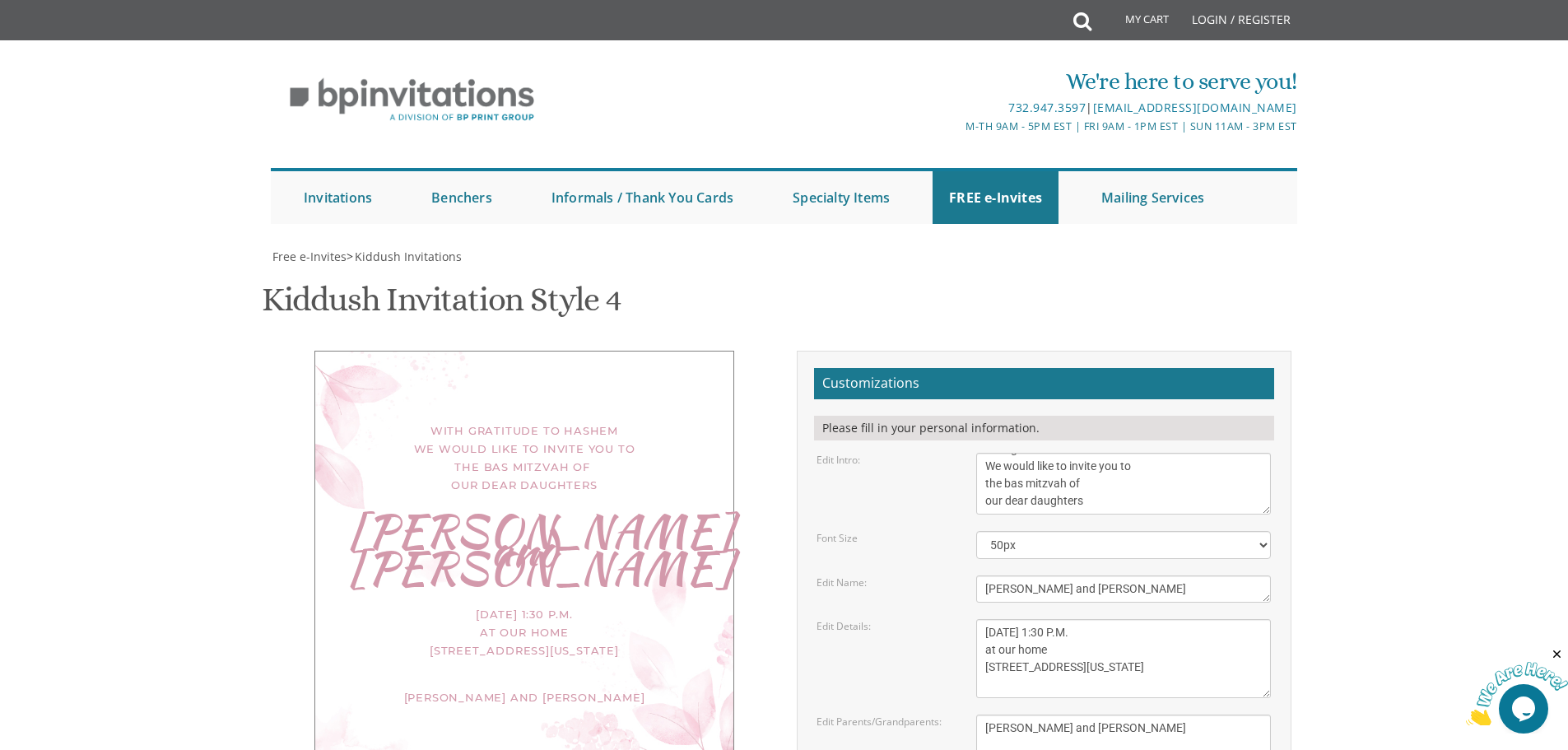
click at [876, 715] on div "Edit Parents/Grandparents: [PERSON_NAME] and [PERSON_NAME] [PERSON_NAME] and [P…" at bounding box center [1044, 745] width 479 height 61
click at [1421, 309] on body "My Cart Total: View Cart Item(s) Submit My Cart Total: View Cart Item(s) Login …" at bounding box center [784, 693] width 1568 height 1387
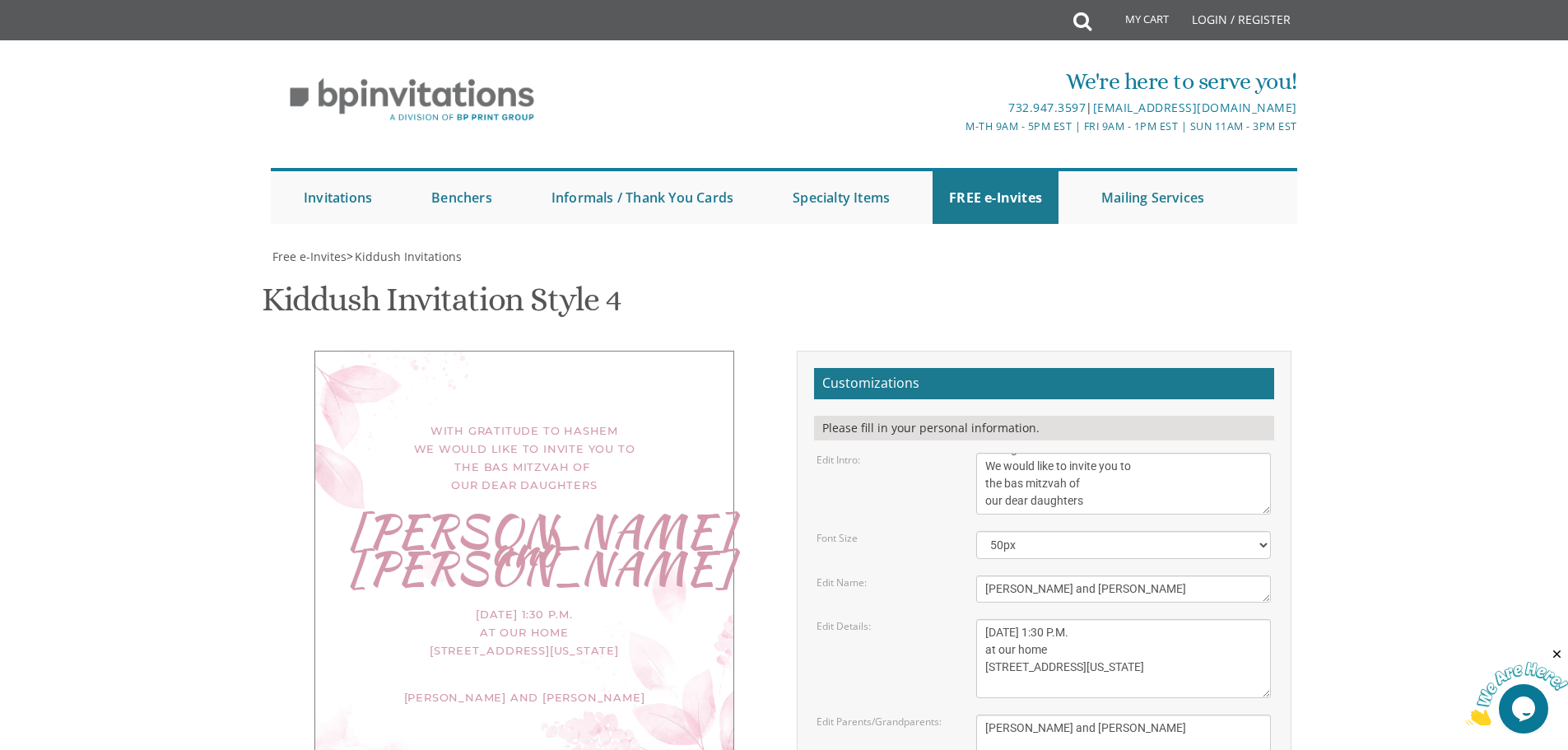
click at [556, 351] on div "With gratitude to Hashem We would like to invite you to the bas mitzvah of our …" at bounding box center [524, 559] width 419 height 418
